Goal: Task Accomplishment & Management: Use online tool/utility

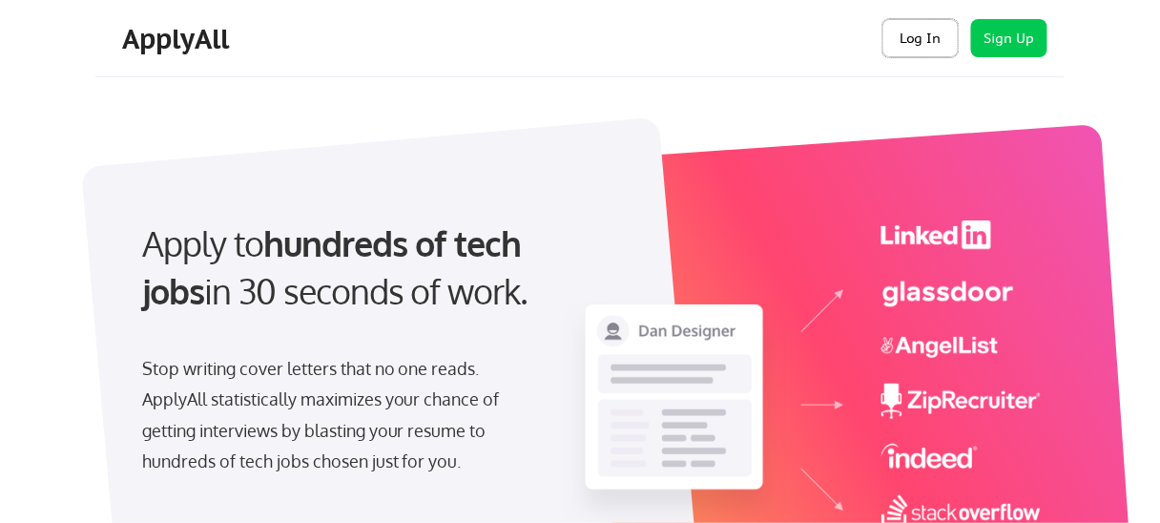
click at [914, 36] on button "Log In" at bounding box center [921, 38] width 76 height 38
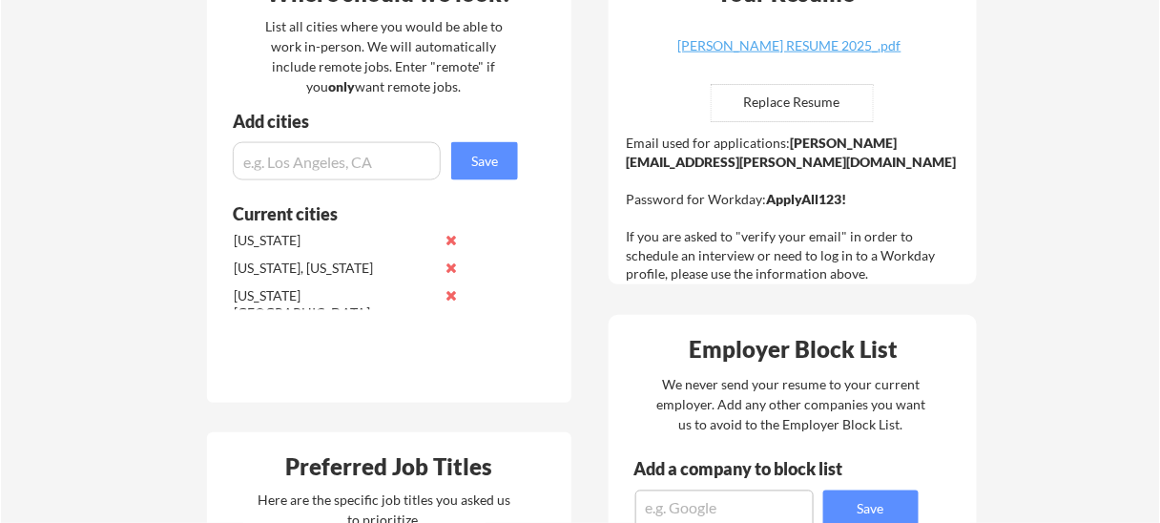
scroll to position [458, 0]
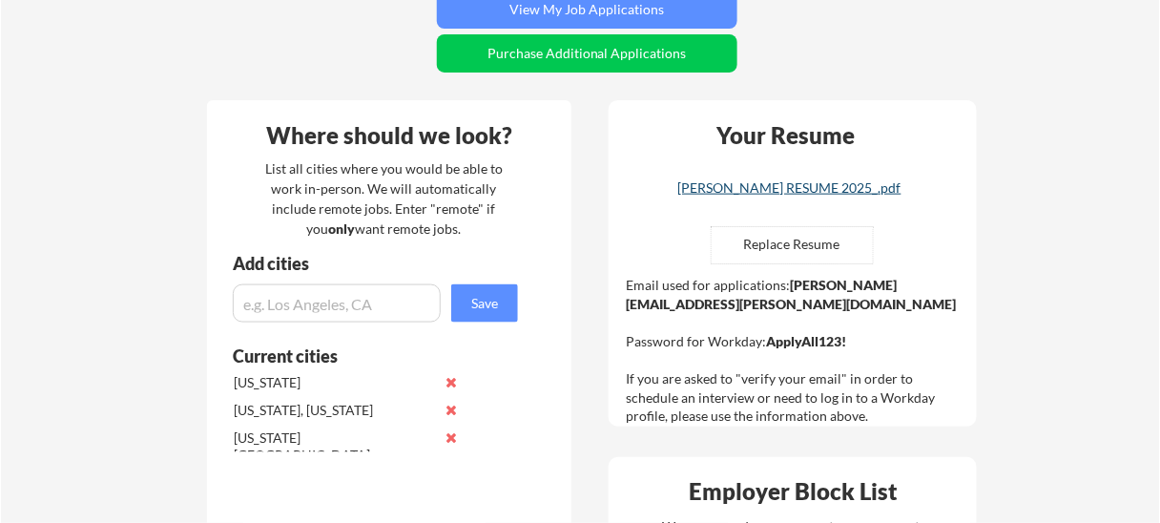
click at [863, 189] on div "[PERSON_NAME] RESUME 2025_.pdf" at bounding box center [790, 187] width 227 height 13
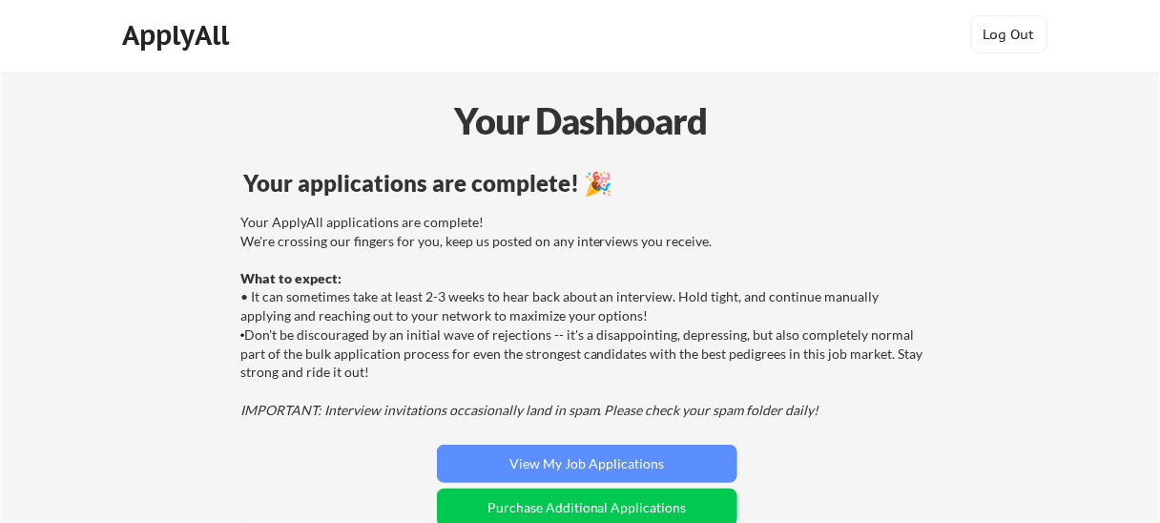
scroll to position [153, 0]
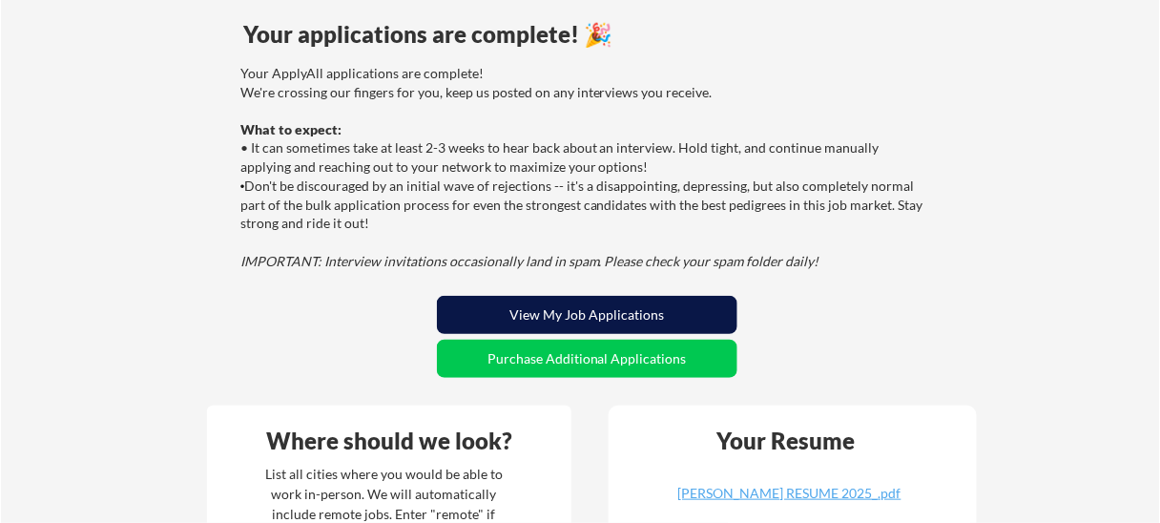
click at [574, 299] on button "View My Job Applications" at bounding box center [587, 315] width 301 height 38
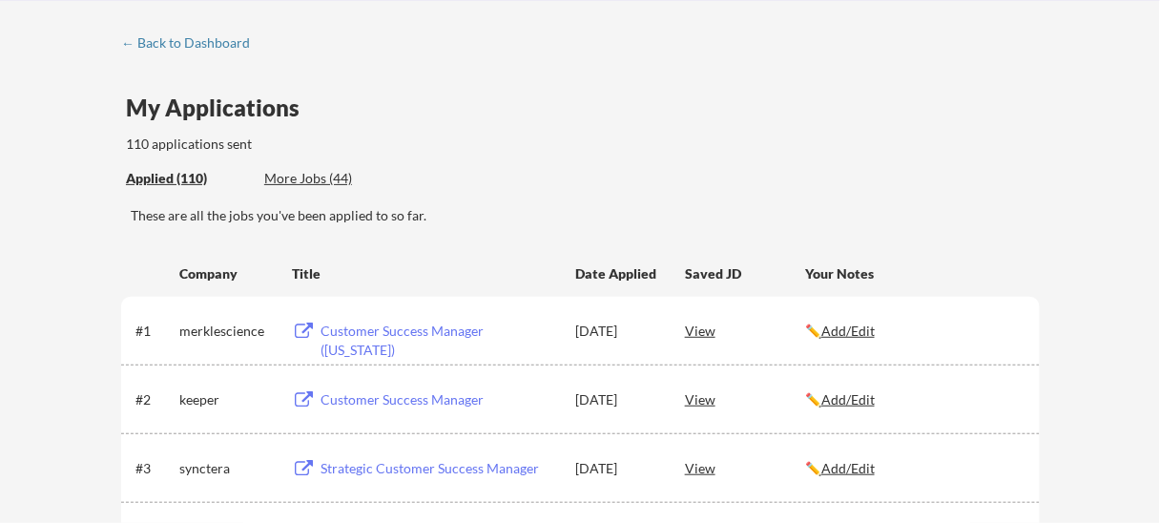
scroll to position [1722, 0]
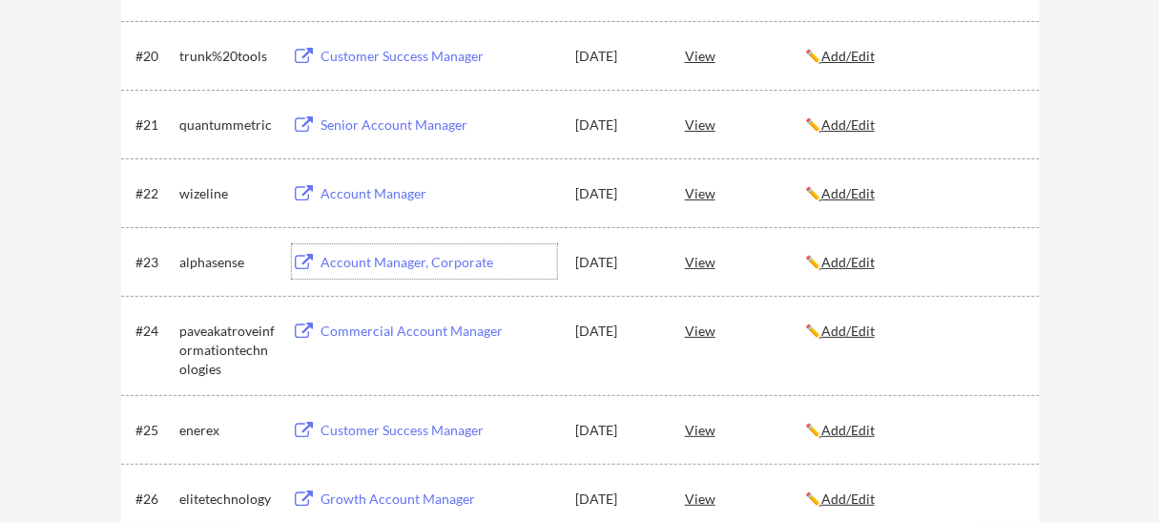
click at [397, 264] on div "Account Manager, Corporate" at bounding box center [439, 262] width 237 height 19
